Goal: Task Accomplishment & Management: Manage account settings

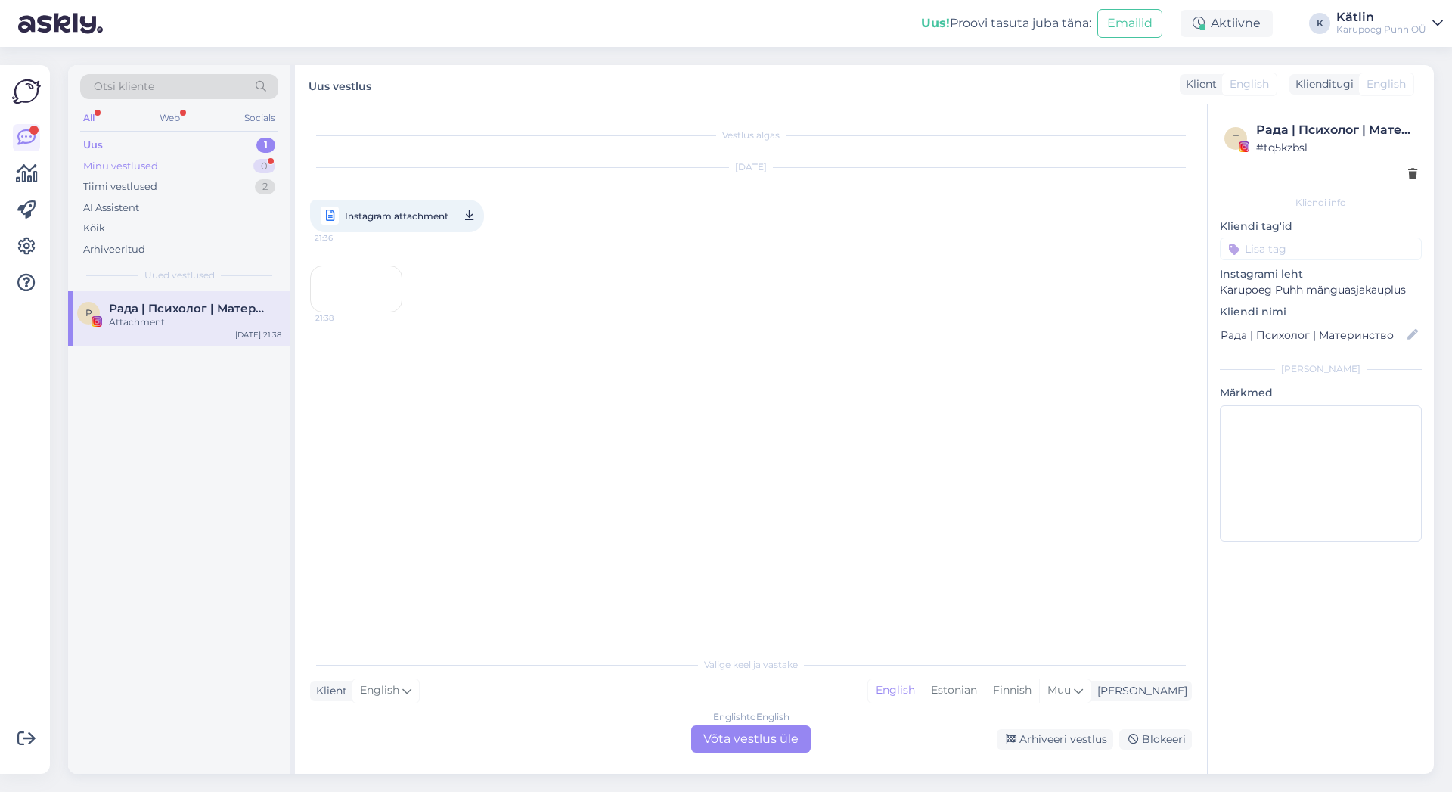
click at [134, 161] on div "Minu vestlused" at bounding box center [120, 166] width 75 height 15
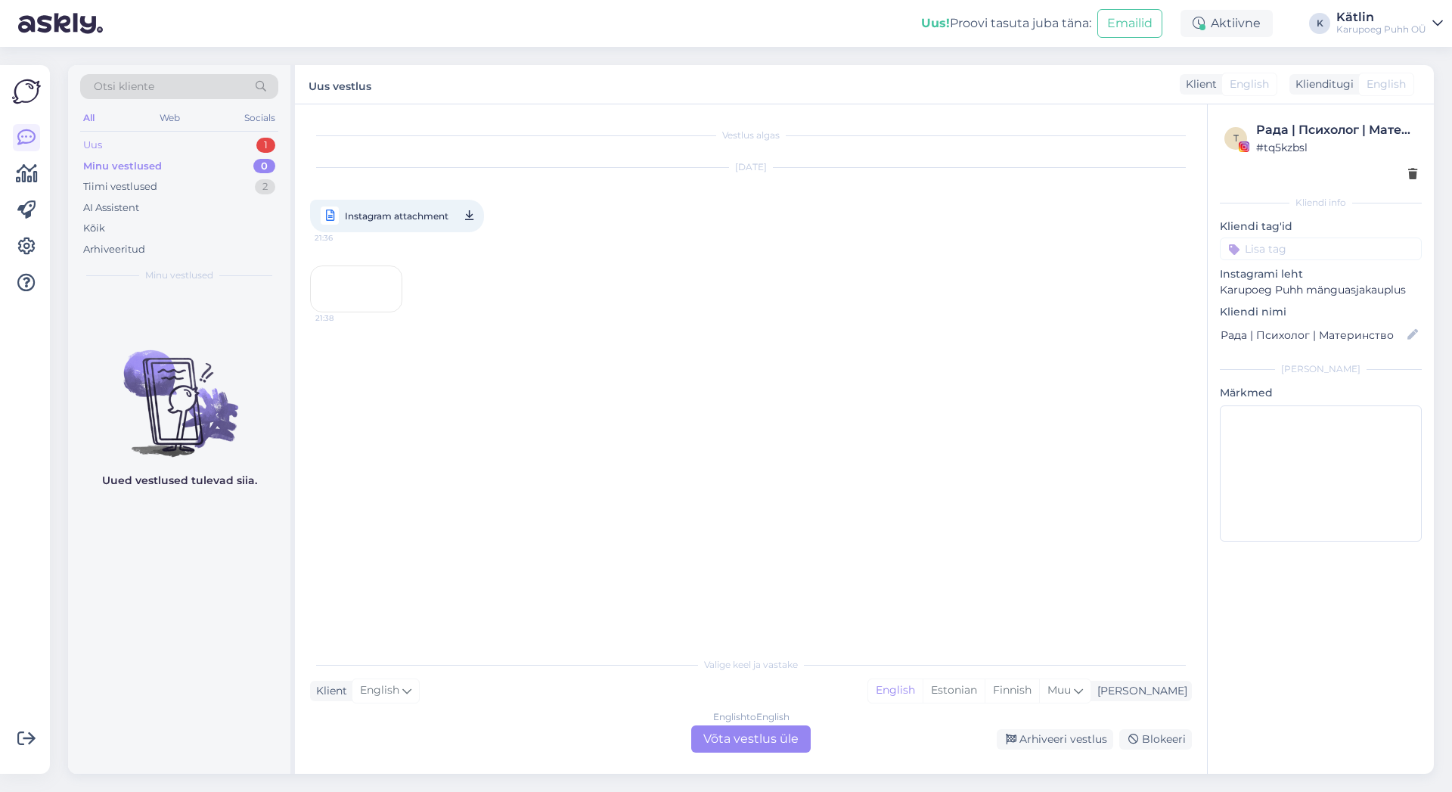
click at [134, 141] on div "Uus 1" at bounding box center [179, 145] width 198 height 21
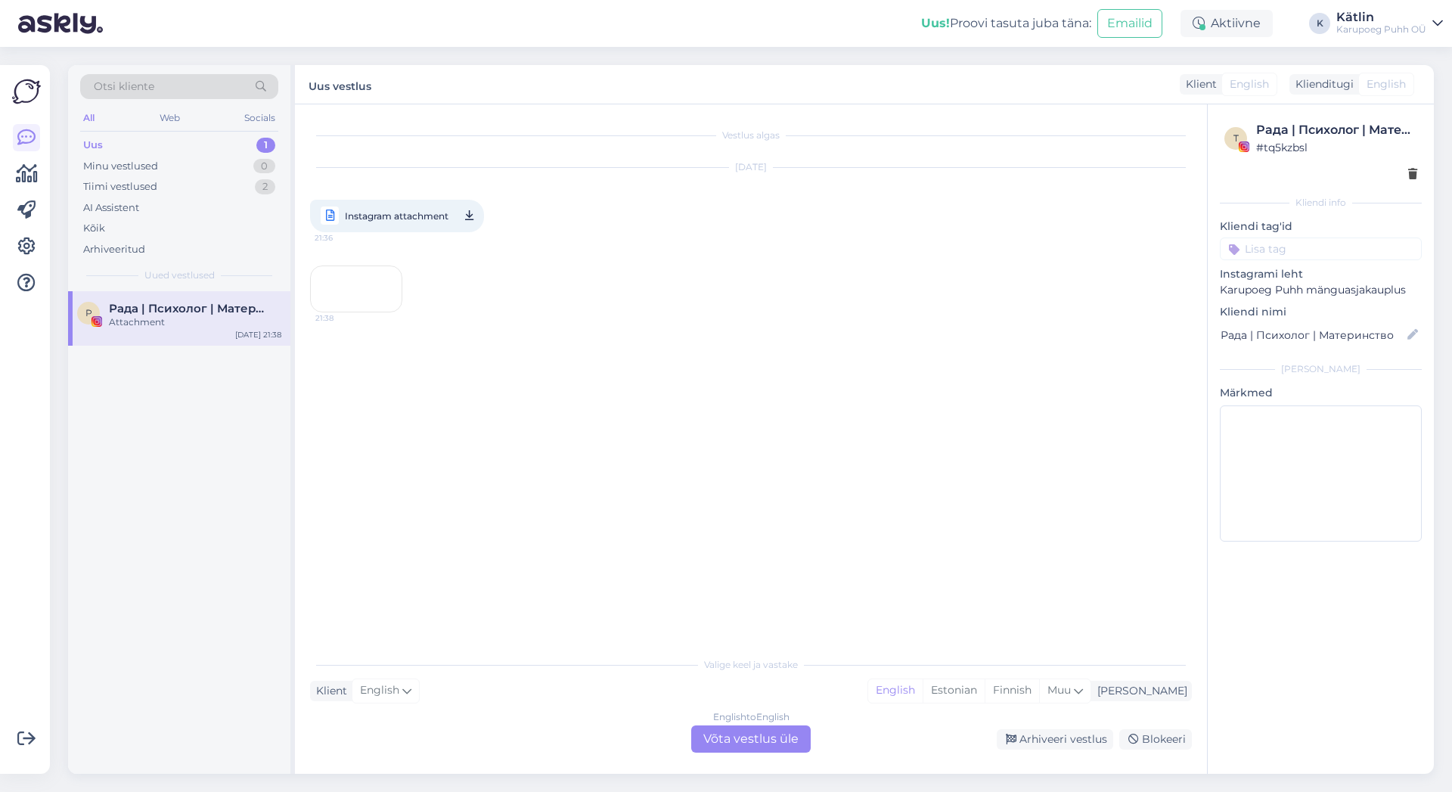
click at [388, 312] on div "21:38" at bounding box center [356, 288] width 92 height 47
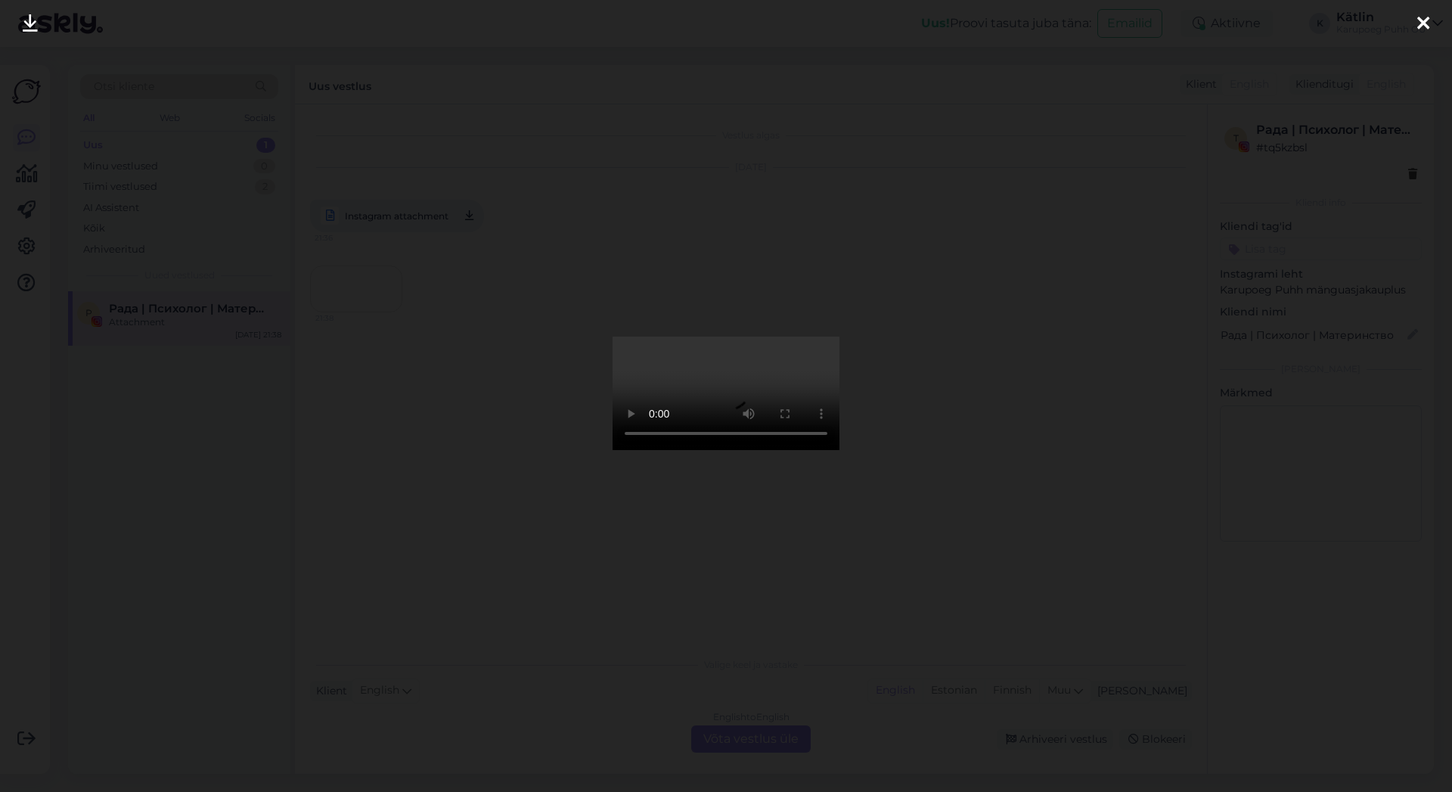
click at [1424, 33] on icon at bounding box center [1423, 24] width 12 height 20
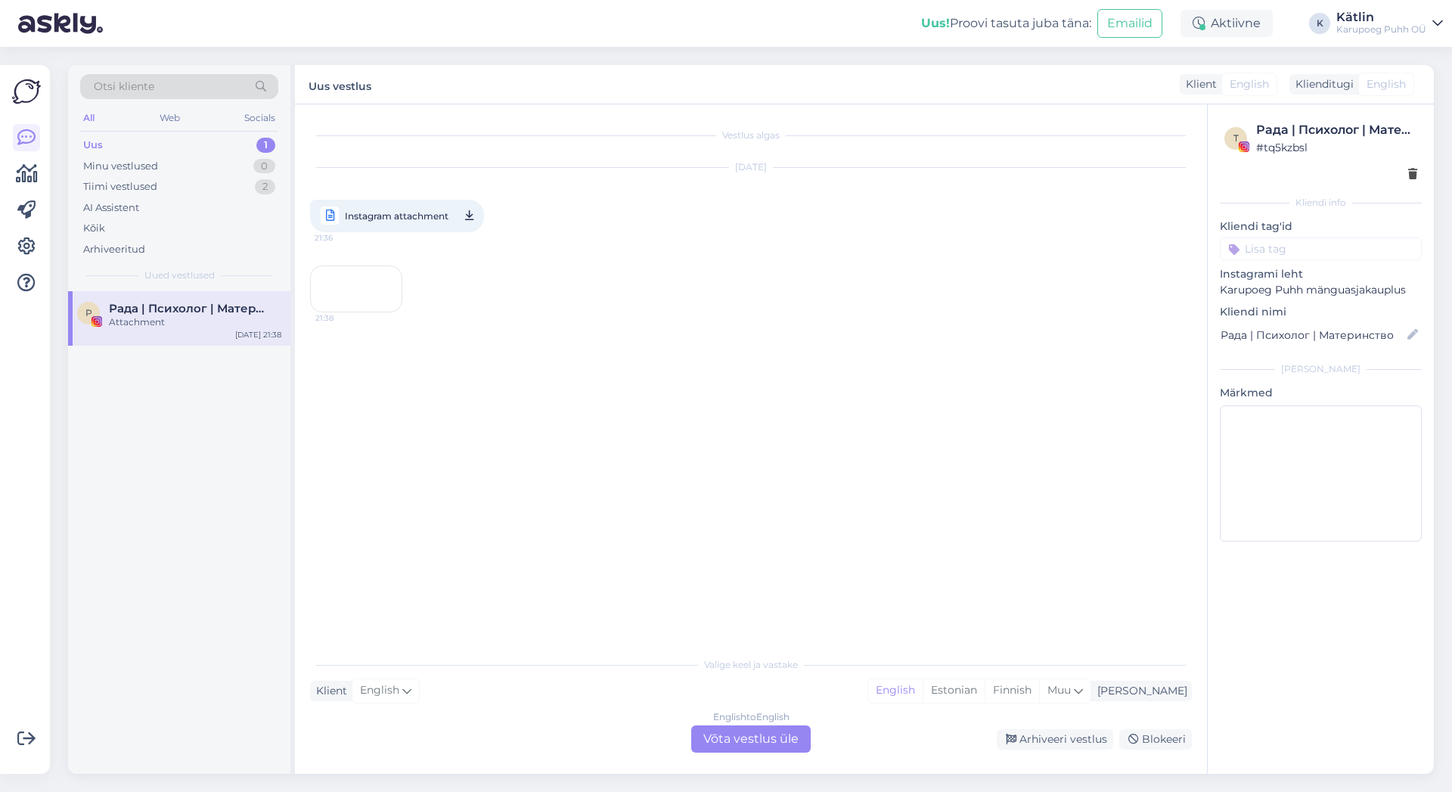
click at [372, 527] on div "Vestlus algas [DATE] Instagram attachment 21:36 21:38" at bounding box center [757, 377] width 895 height 516
click at [1061, 737] on div "Arhiveeri vestlus" at bounding box center [1055, 739] width 116 height 20
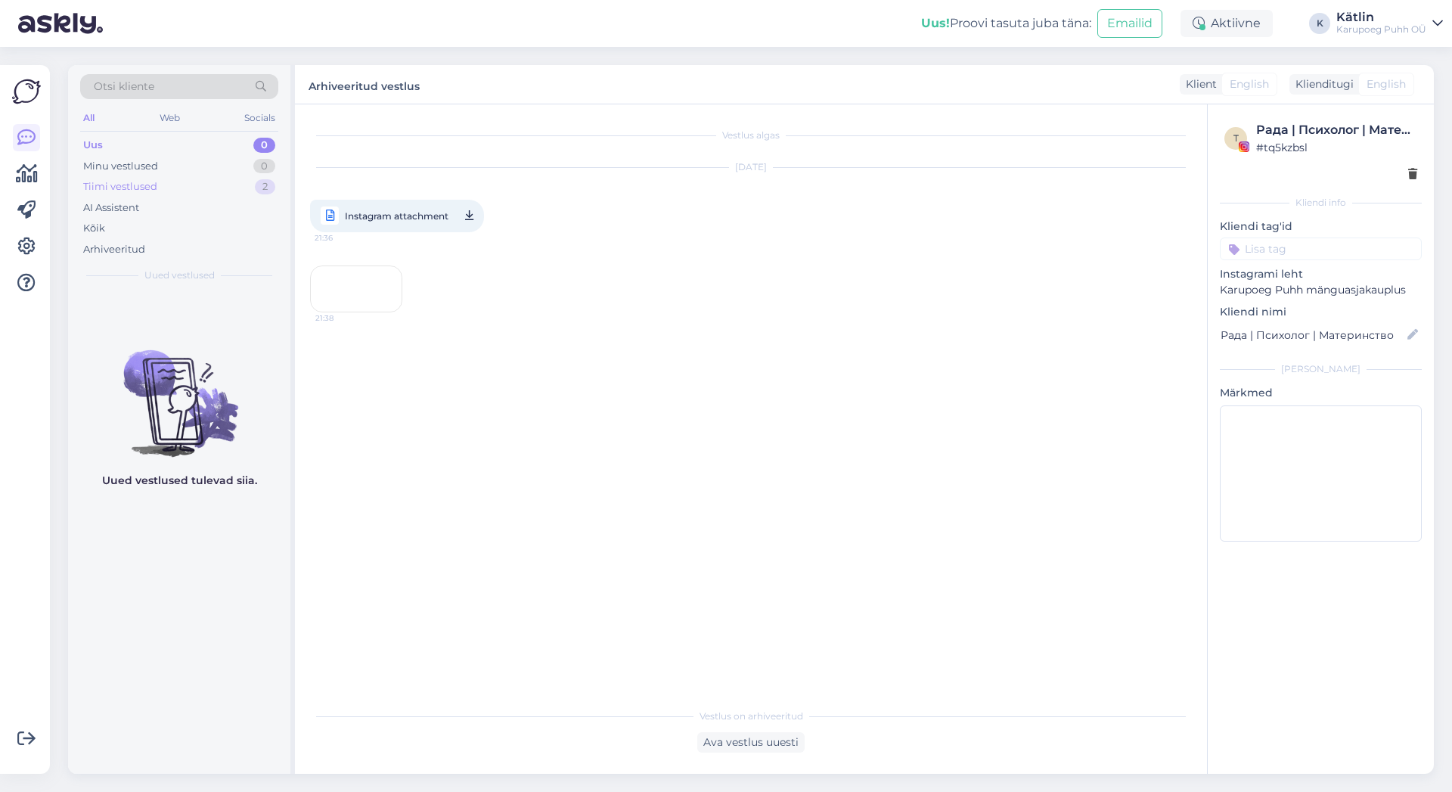
click at [127, 185] on div "Tiimi vestlused" at bounding box center [120, 186] width 74 height 15
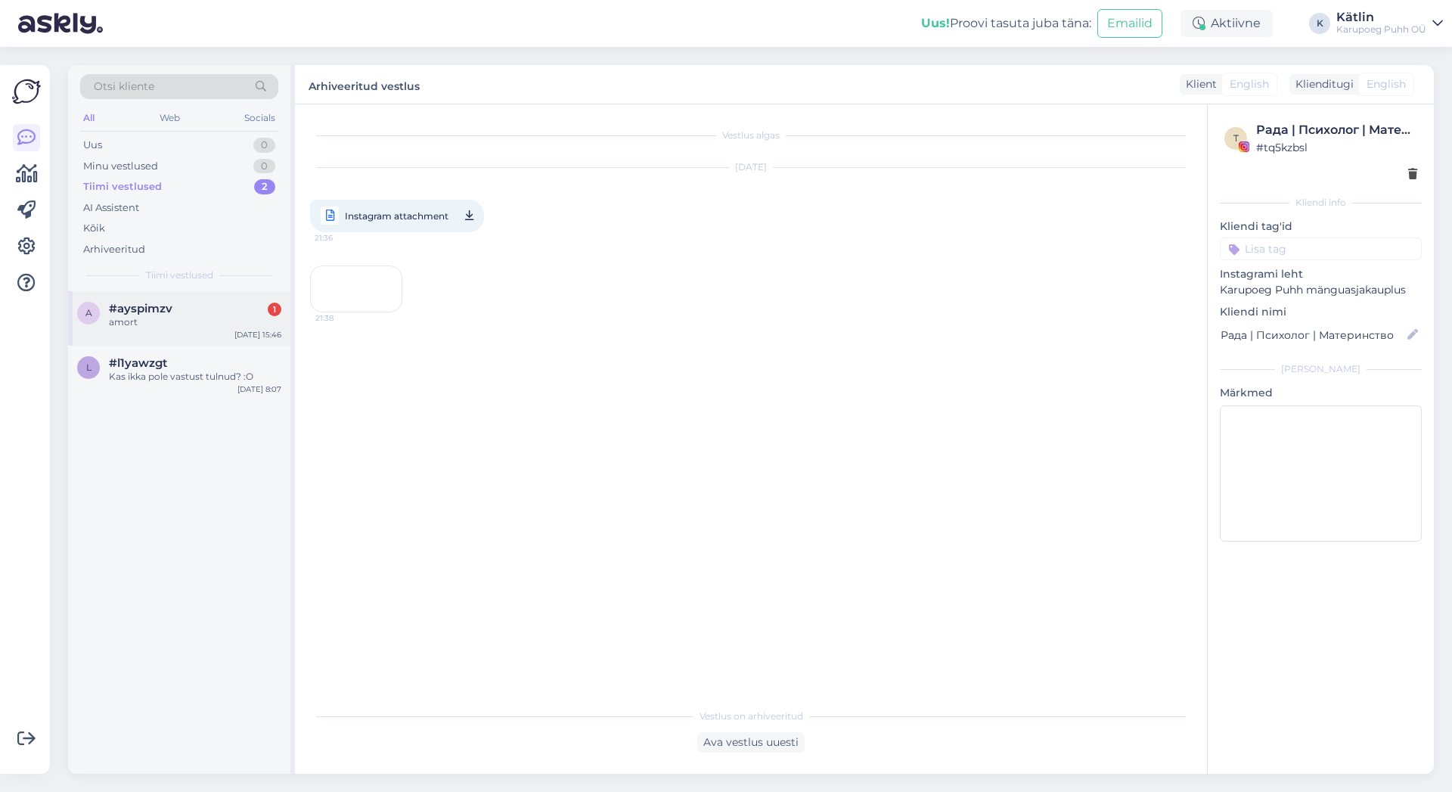
click at [150, 313] on span "#ayspimzv" at bounding box center [141, 309] width 64 height 14
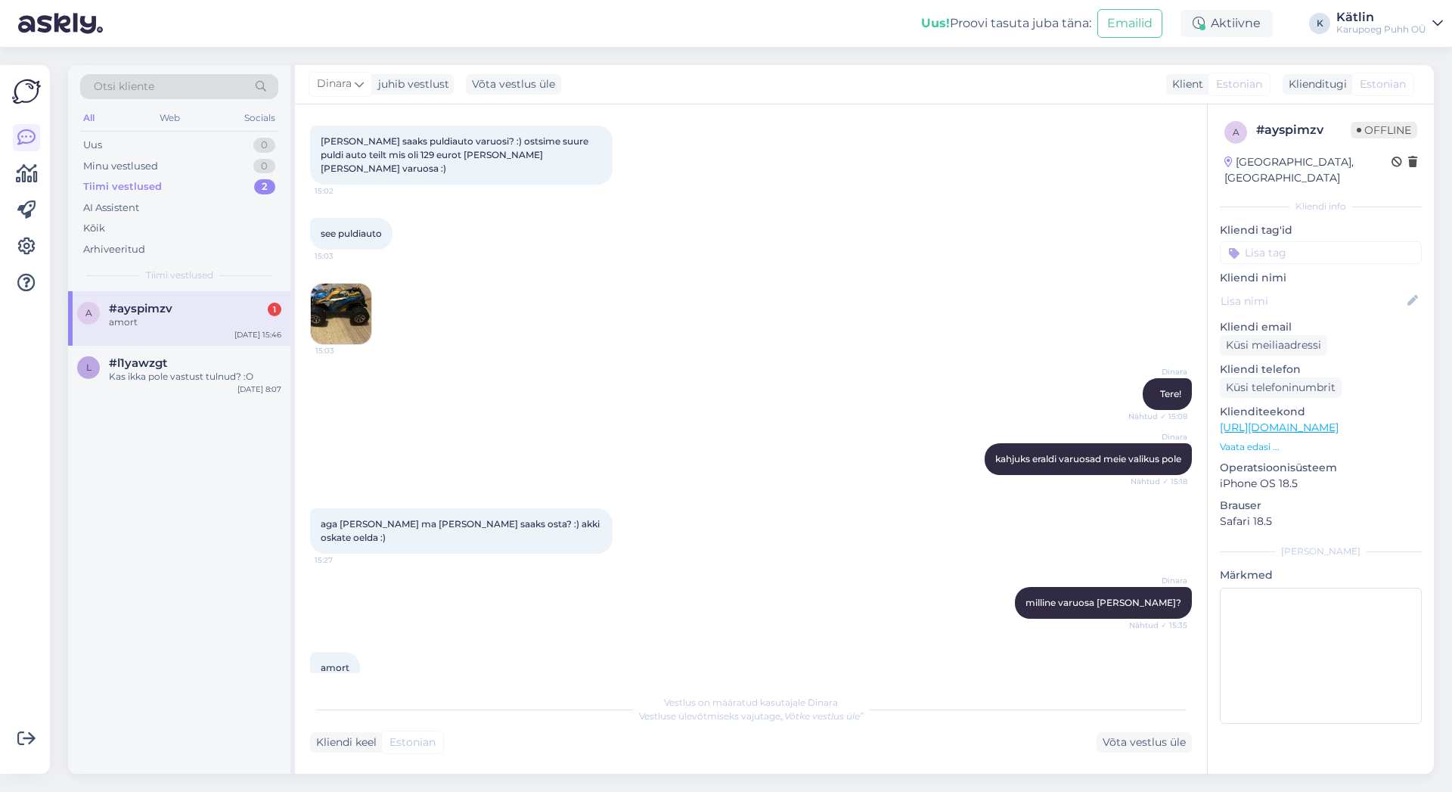
click at [338, 309] on img at bounding box center [341, 314] width 61 height 61
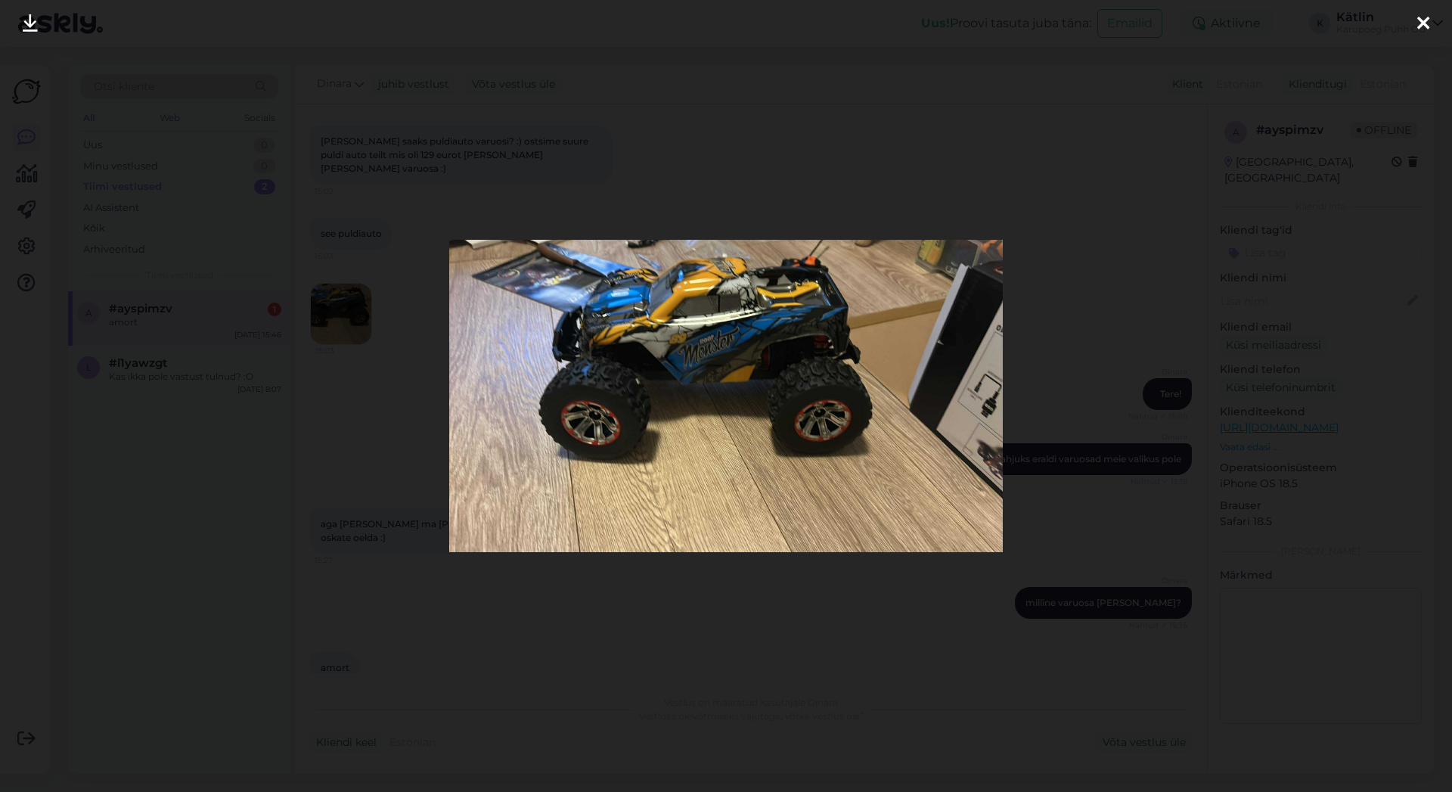
click at [1427, 24] on icon at bounding box center [1423, 24] width 12 height 20
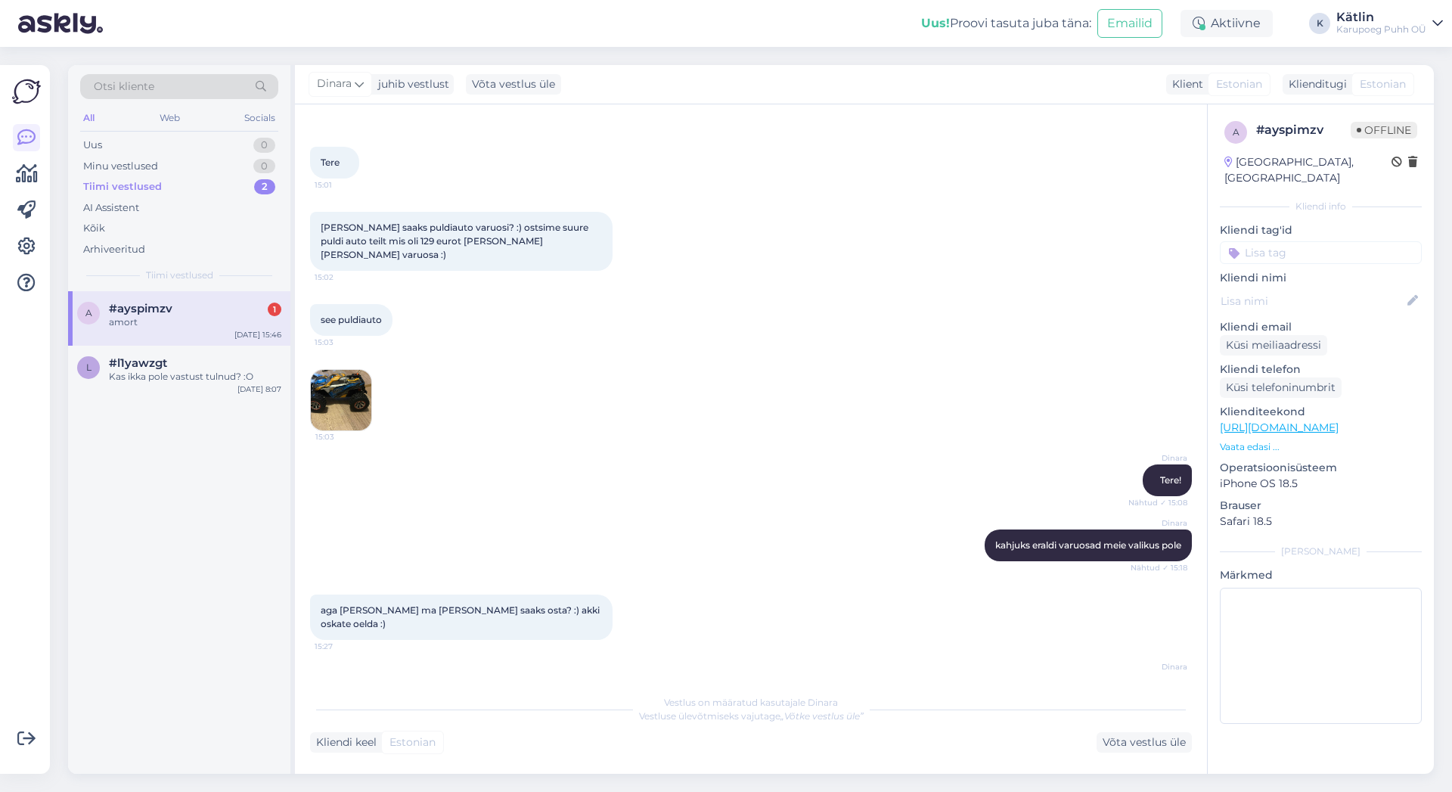
scroll to position [0, 0]
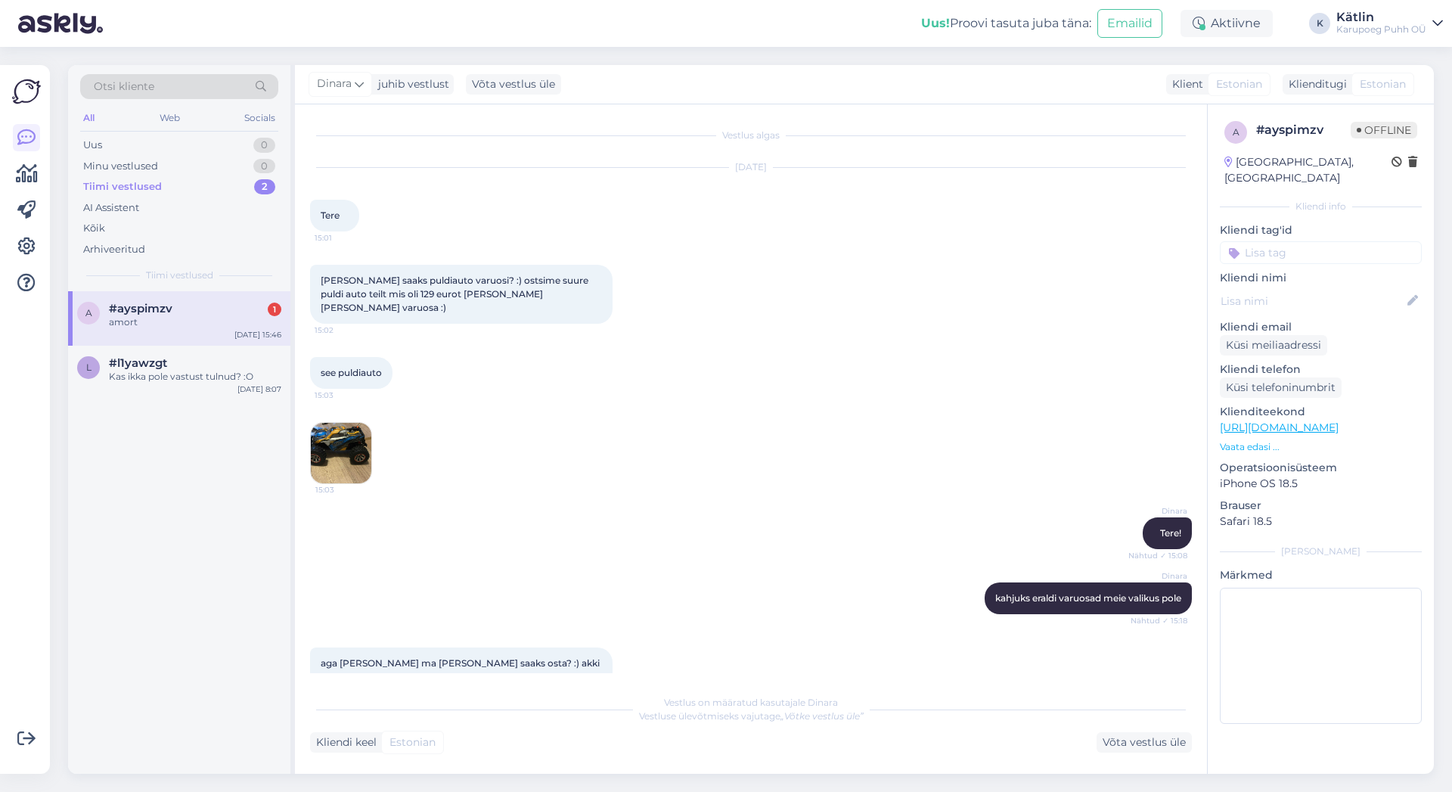
click at [334, 436] on img at bounding box center [341, 453] width 61 height 61
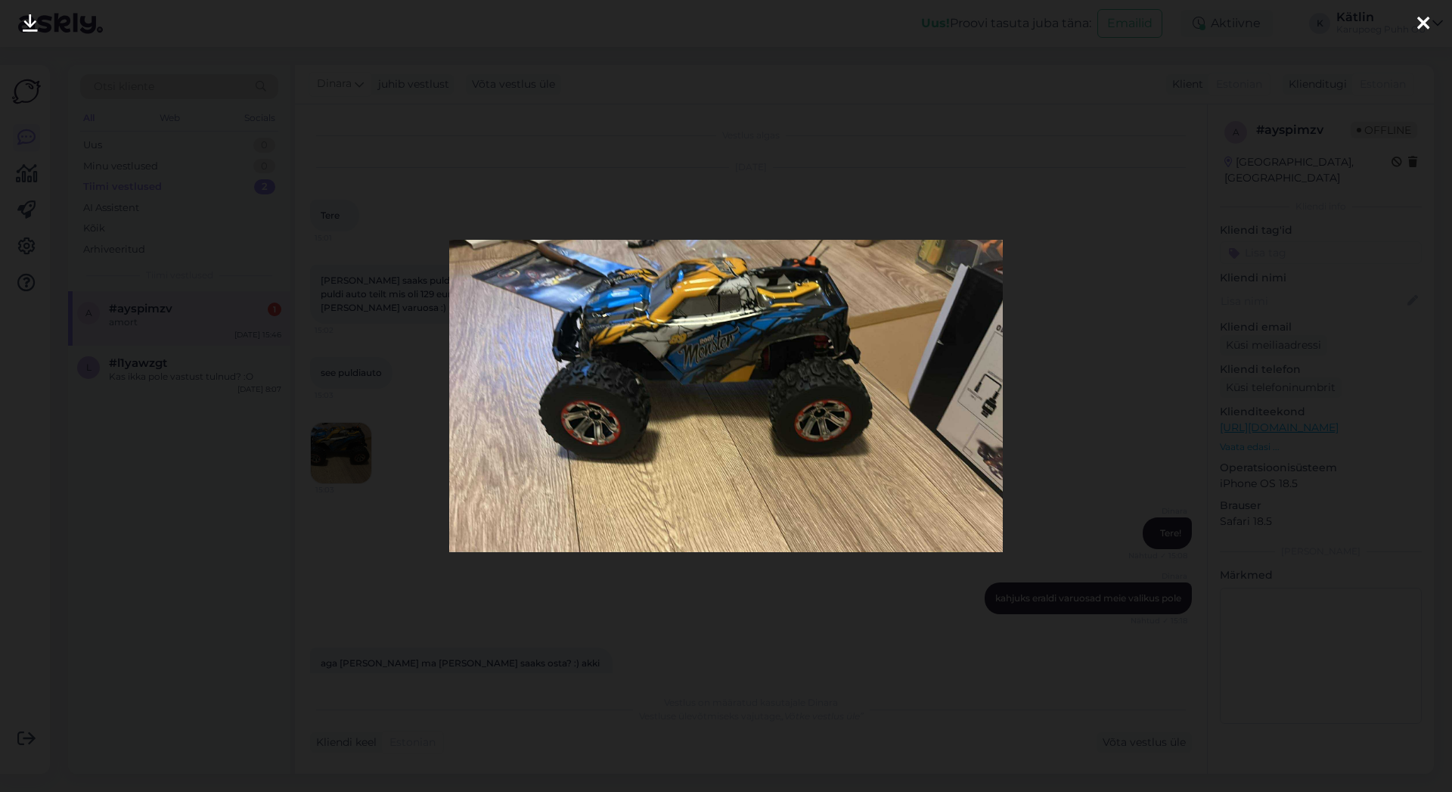
click at [1437, 22] on div at bounding box center [1423, 24] width 30 height 48
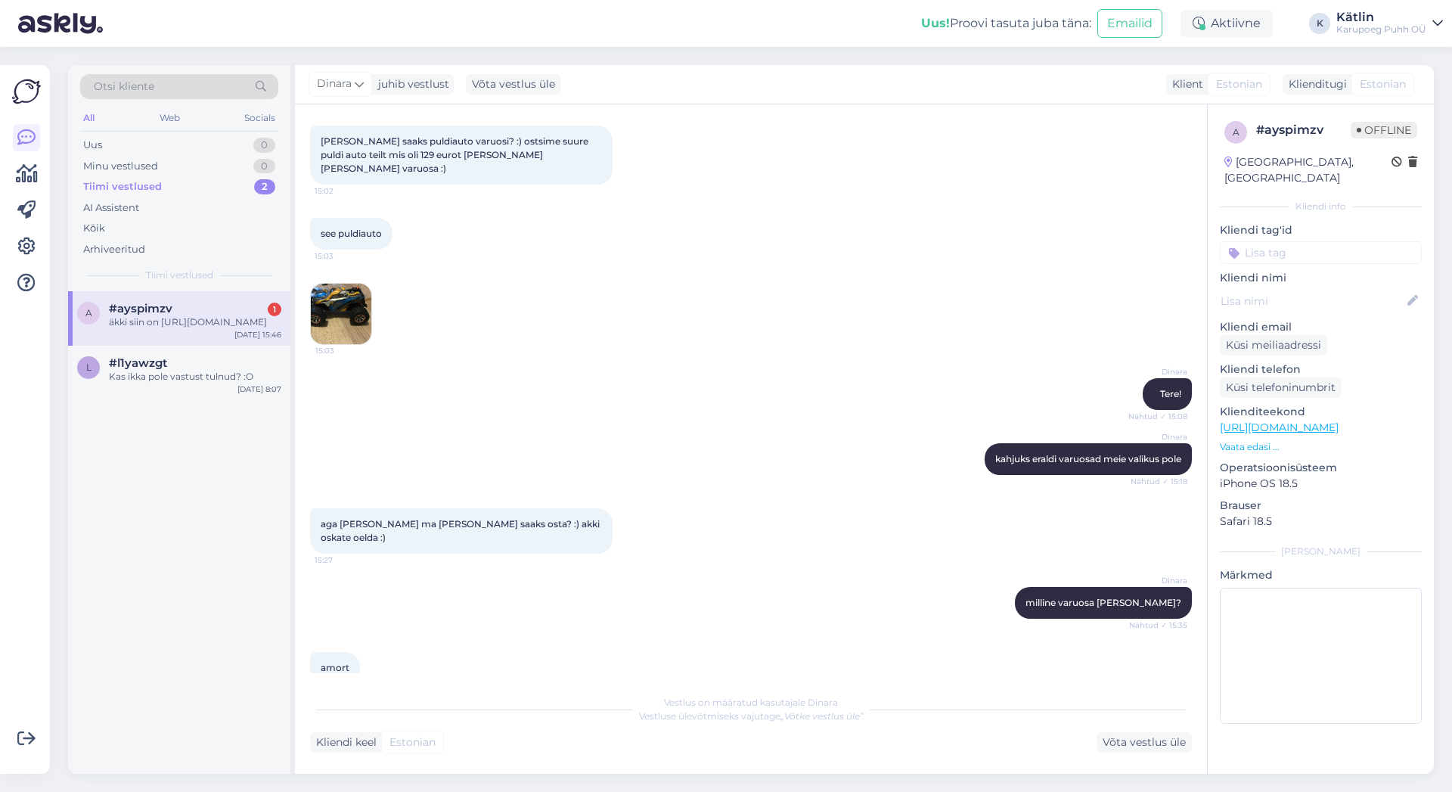
scroll to position [296, 0]
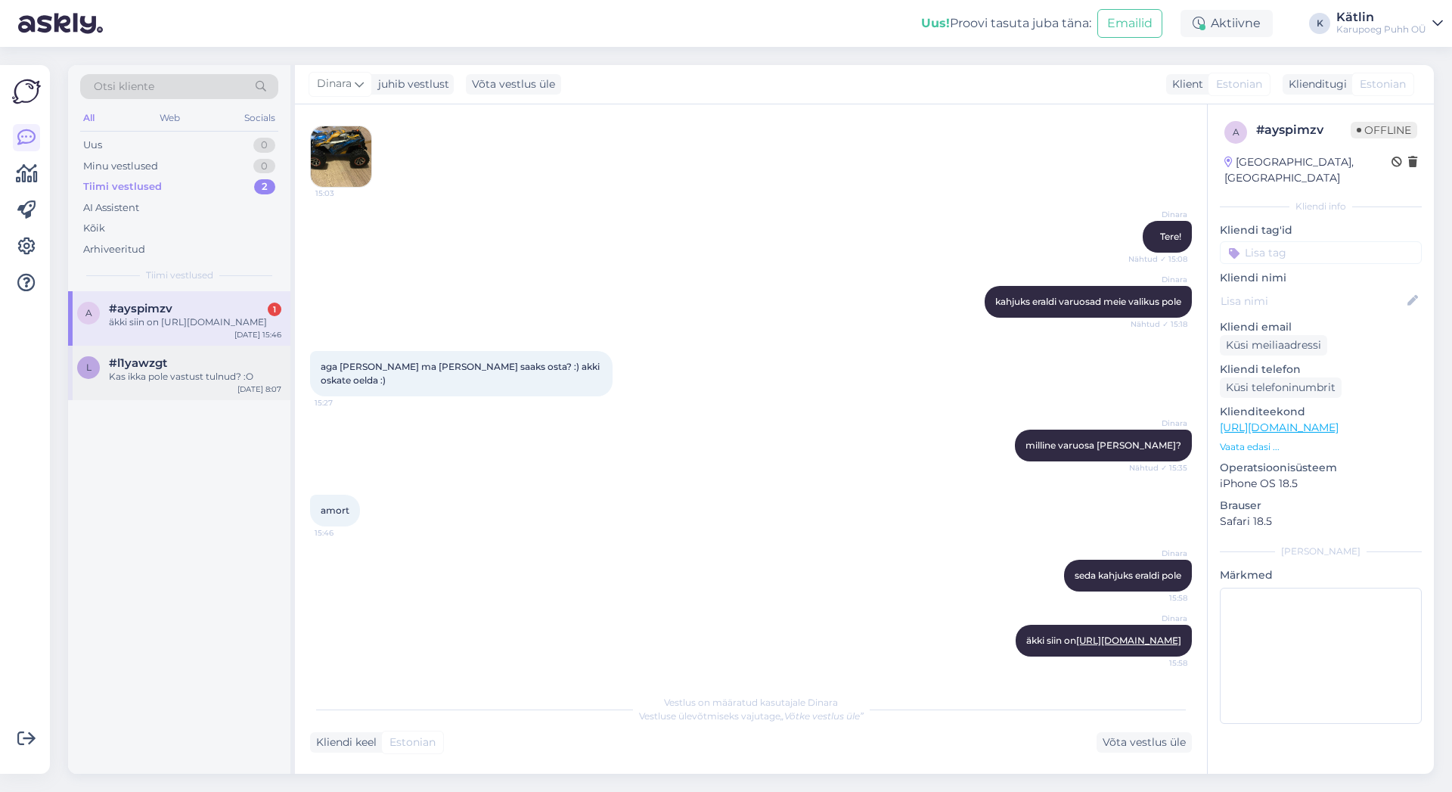
click at [234, 370] on div "#l1yawzgt" at bounding box center [195, 363] width 172 height 14
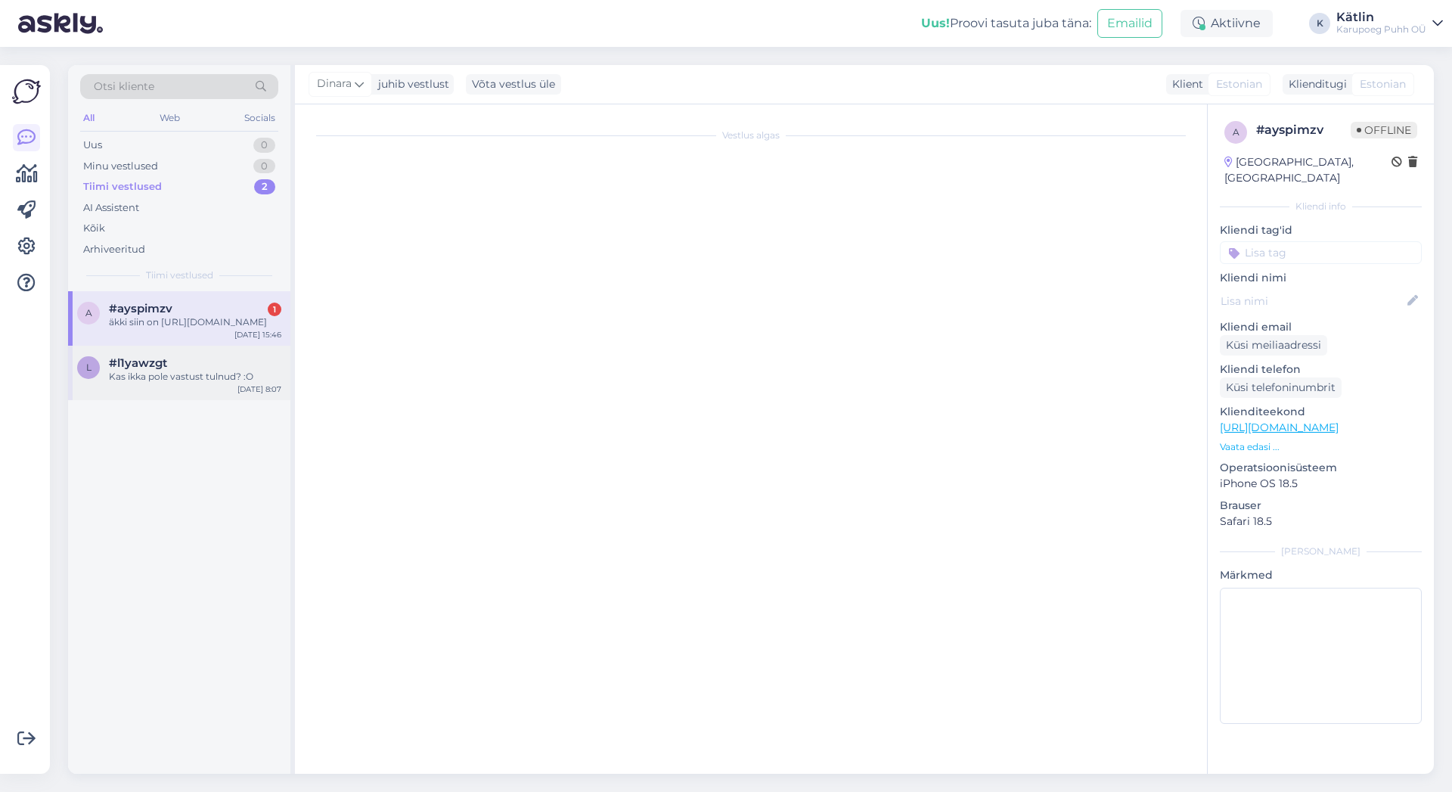
scroll to position [3341, 0]
